Goal: Find specific page/section: Find specific page/section

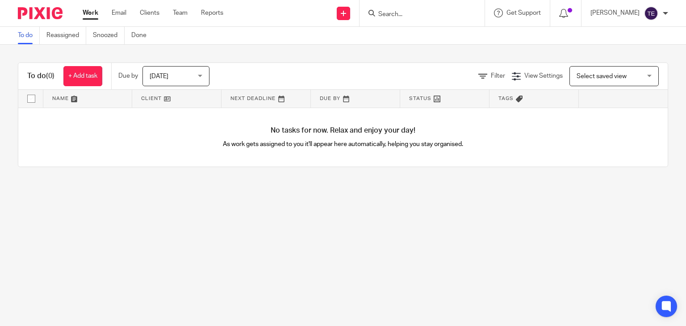
click at [406, 13] on input "Search" at bounding box center [417, 15] width 80 height 8
type input "v"
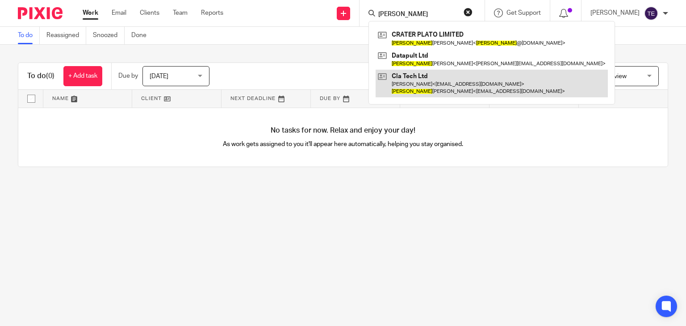
type input "craig"
click at [473, 84] on link at bounding box center [492, 84] width 232 height 28
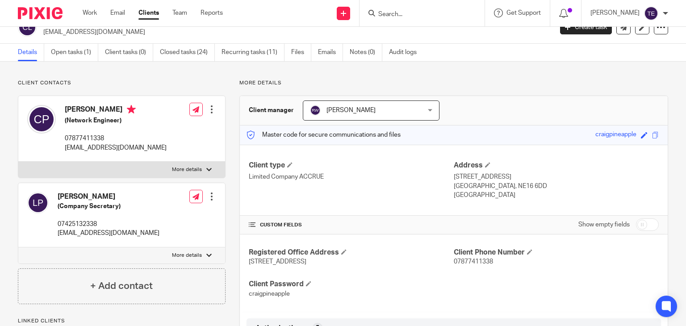
scroll to position [16, 0]
